Goal: Find specific page/section: Find specific page/section

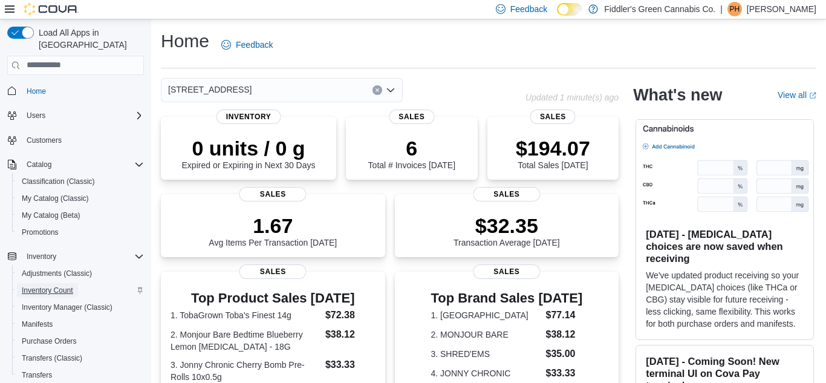
click at [64, 285] on span "Inventory Count" at bounding box center [47, 290] width 51 height 10
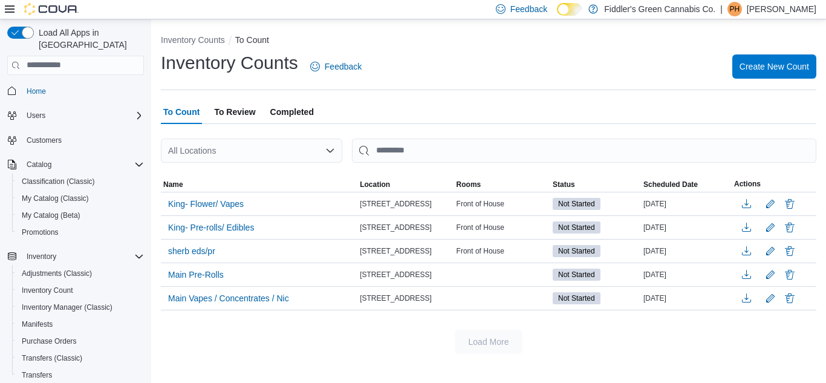
click at [786, 11] on p "Patricia Higenell" at bounding box center [782, 9] width 70 height 15
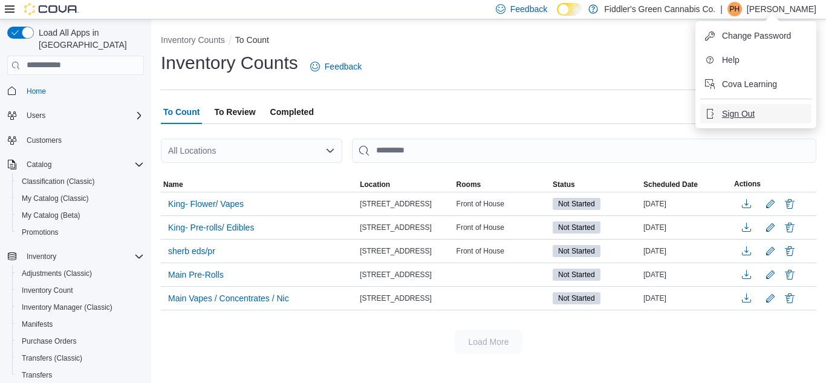
click at [743, 117] on span "Sign Out" at bounding box center [738, 114] width 33 height 12
